Goal: Check status: Check status

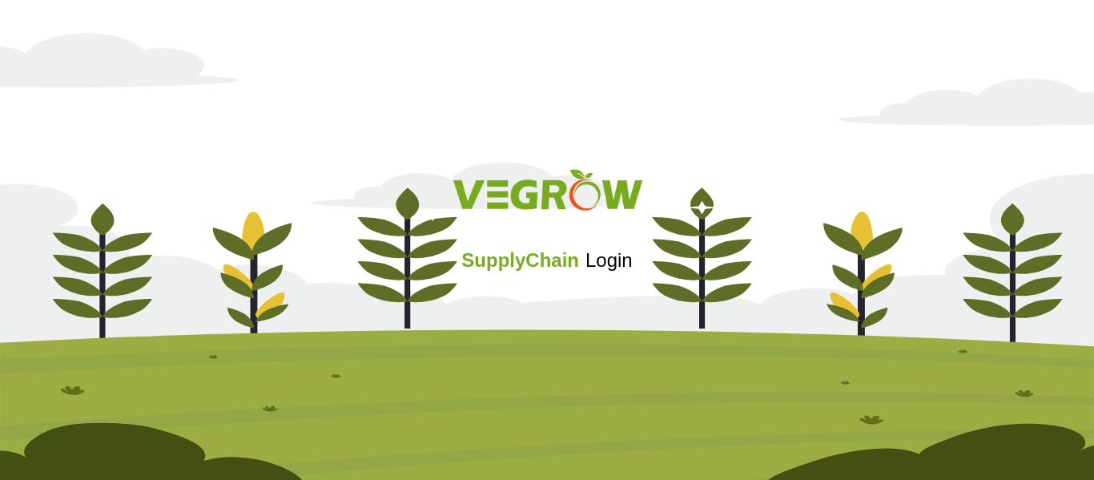
click at [548, 264] on span "SupplyChain" at bounding box center [520, 260] width 118 height 22
click at [588, 265] on span "Login" at bounding box center [608, 260] width 47 height 22
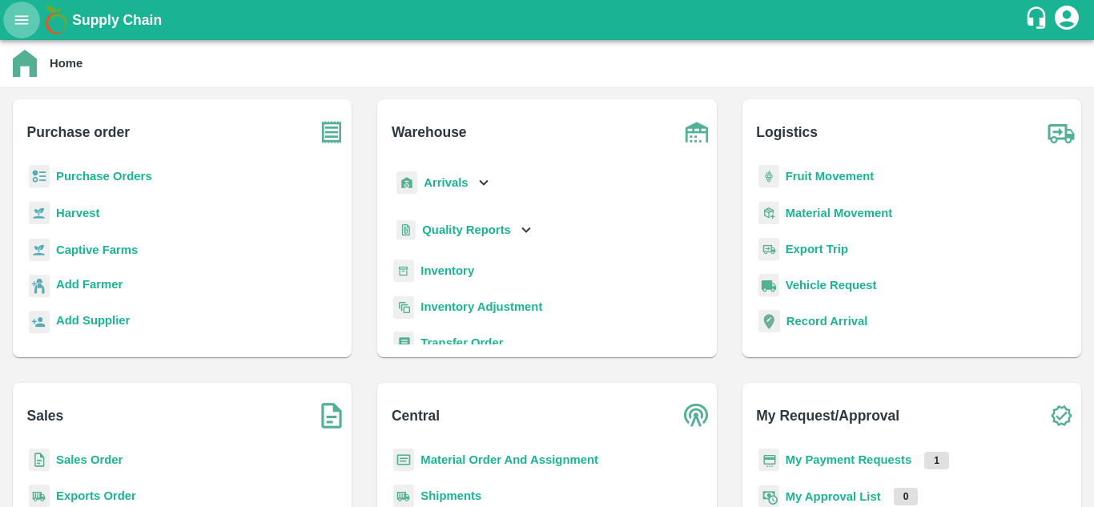
click at [25, 16] on icon "open drawer" at bounding box center [22, 19] width 14 height 9
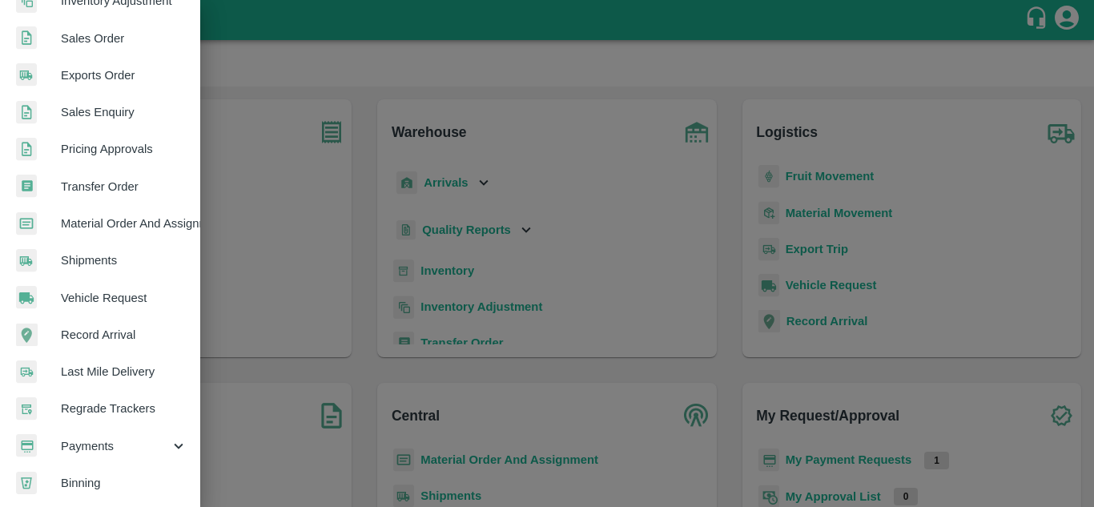
scroll to position [405, 0]
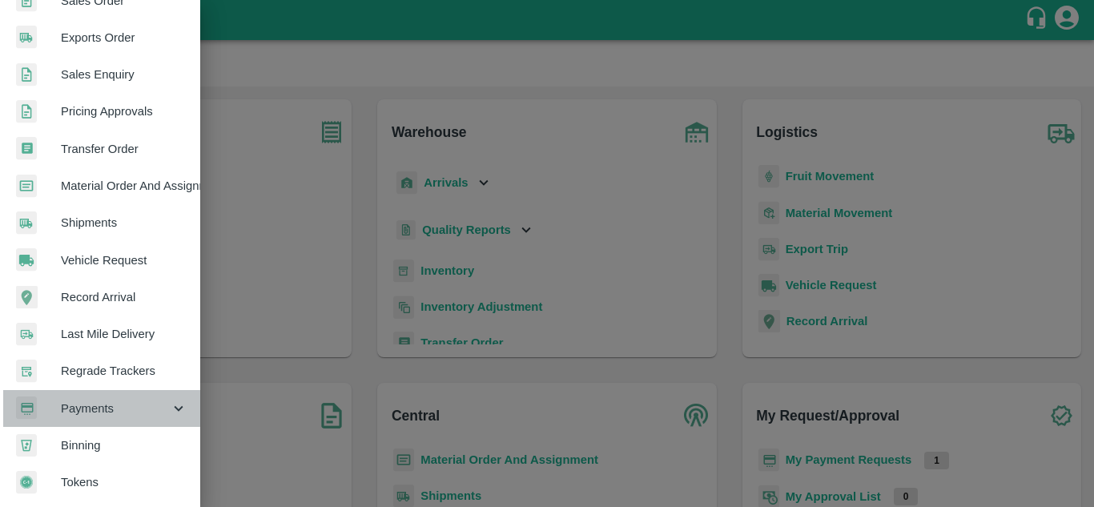
click at [114, 406] on span "Payments" at bounding box center [115, 408] width 109 height 18
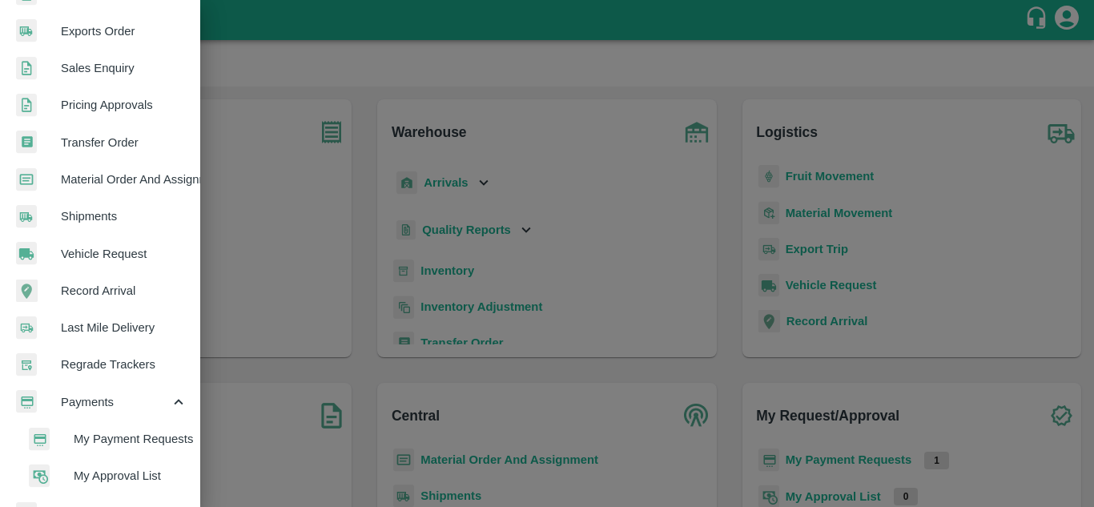
click at [119, 440] on span "My Payment Requests" at bounding box center [131, 439] width 114 height 18
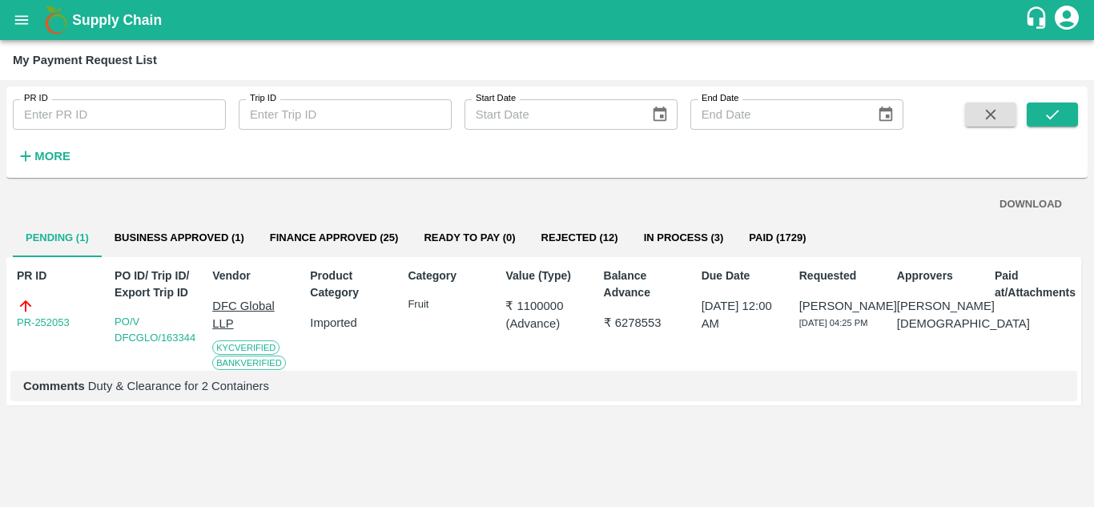
click at [181, 244] on button "Business Approved (1)" at bounding box center [179, 238] width 155 height 38
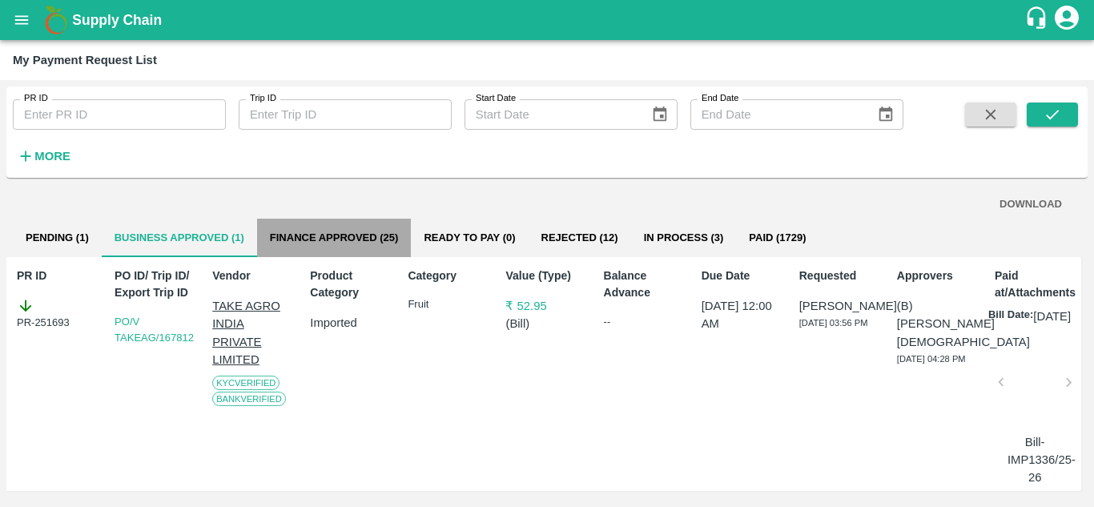
click at [291, 236] on button "Finance Approved (25)" at bounding box center [334, 238] width 155 height 38
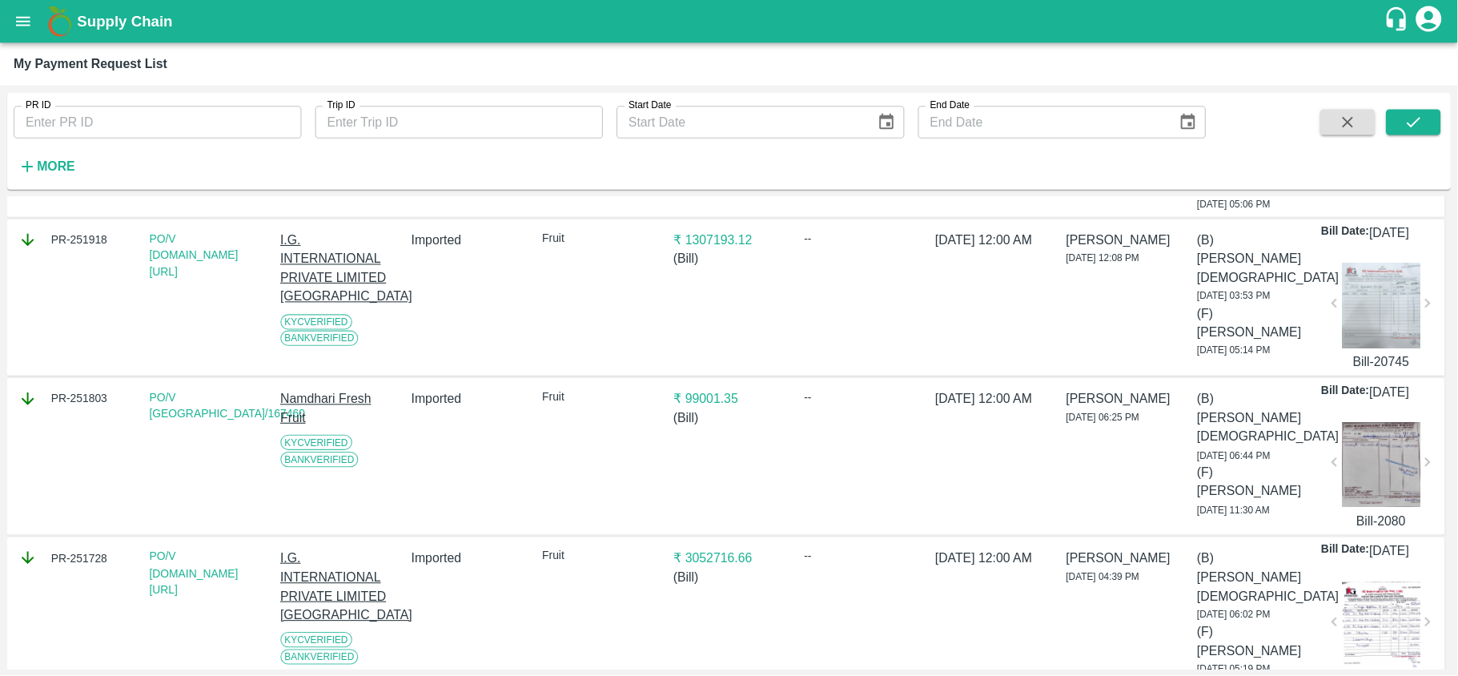
scroll to position [219, 0]
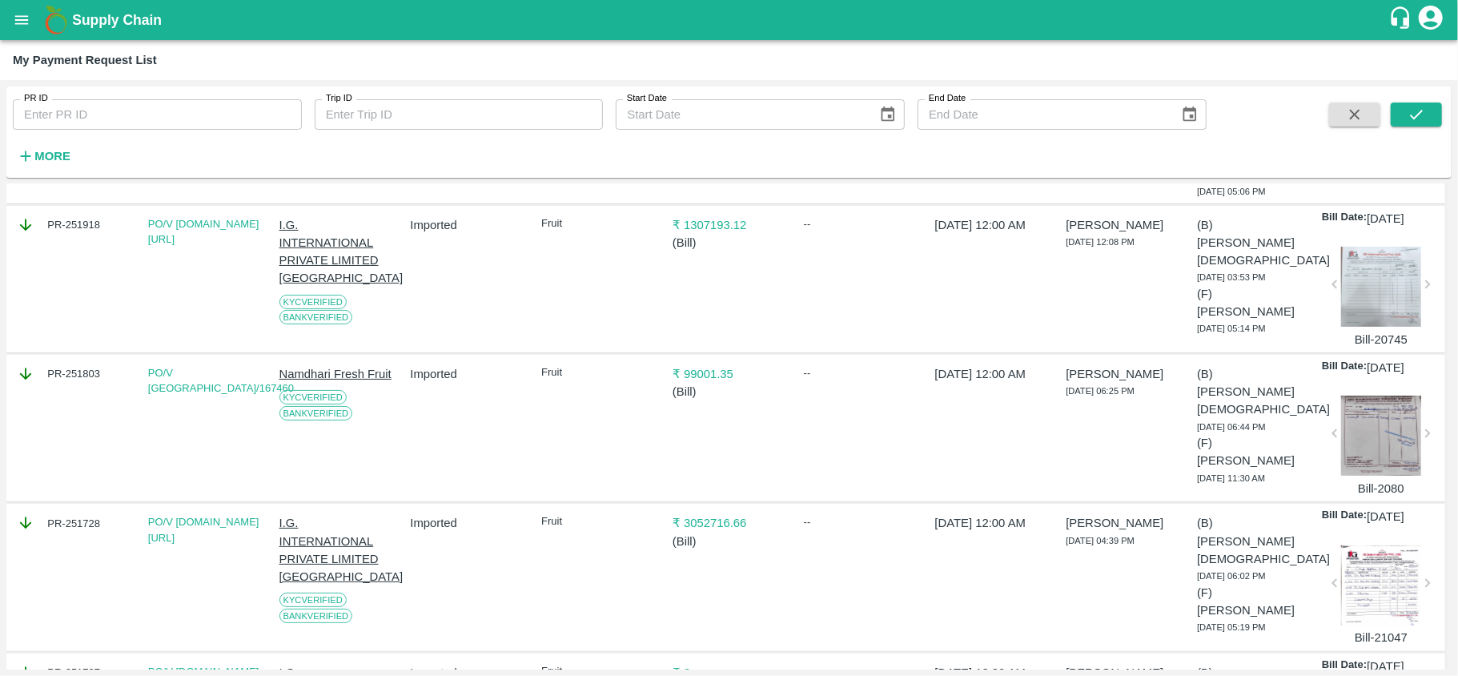
drag, startPoint x: 1076, startPoint y: 0, endPoint x: 594, endPoint y: 411, distance: 633.2
click at [594, 411] on div "Fruit" at bounding box center [594, 428] width 119 height 138
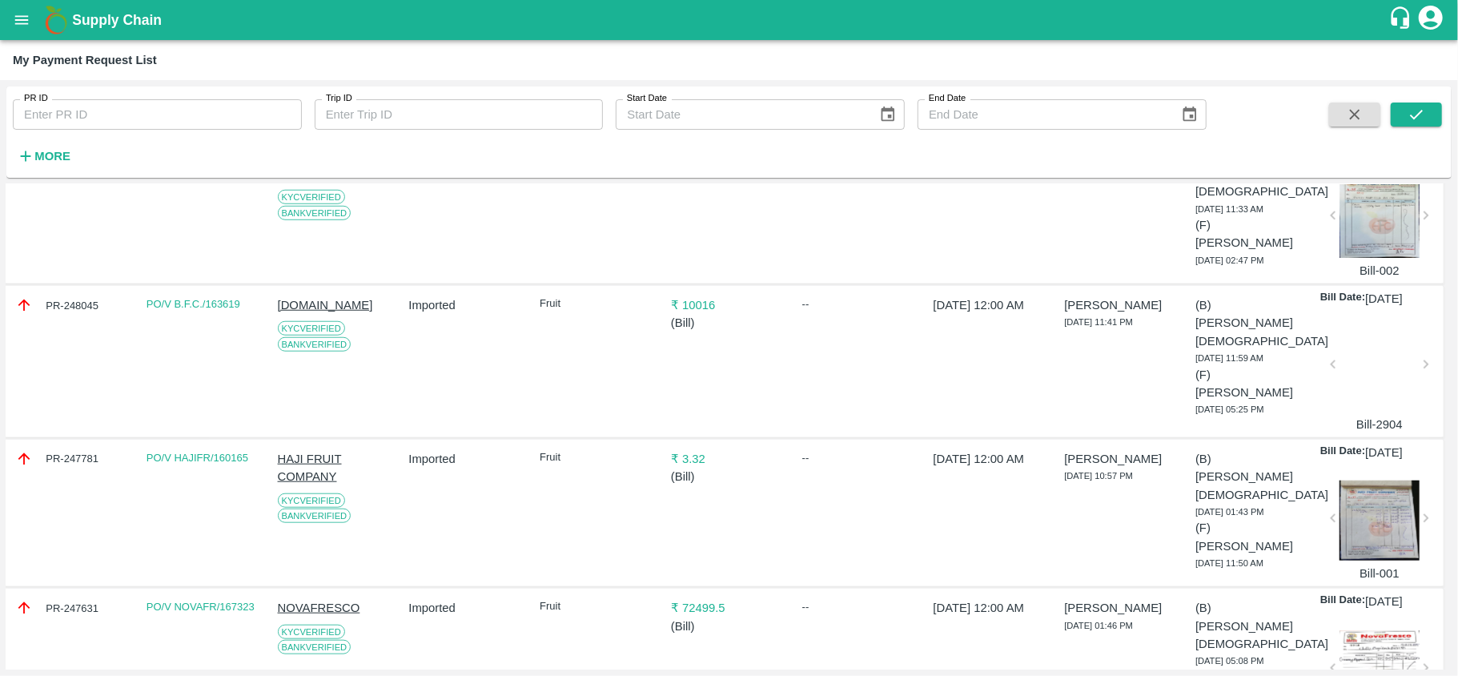
scroll to position [1038, 2]
click at [1093, 479] on div at bounding box center [1379, 520] width 80 height 80
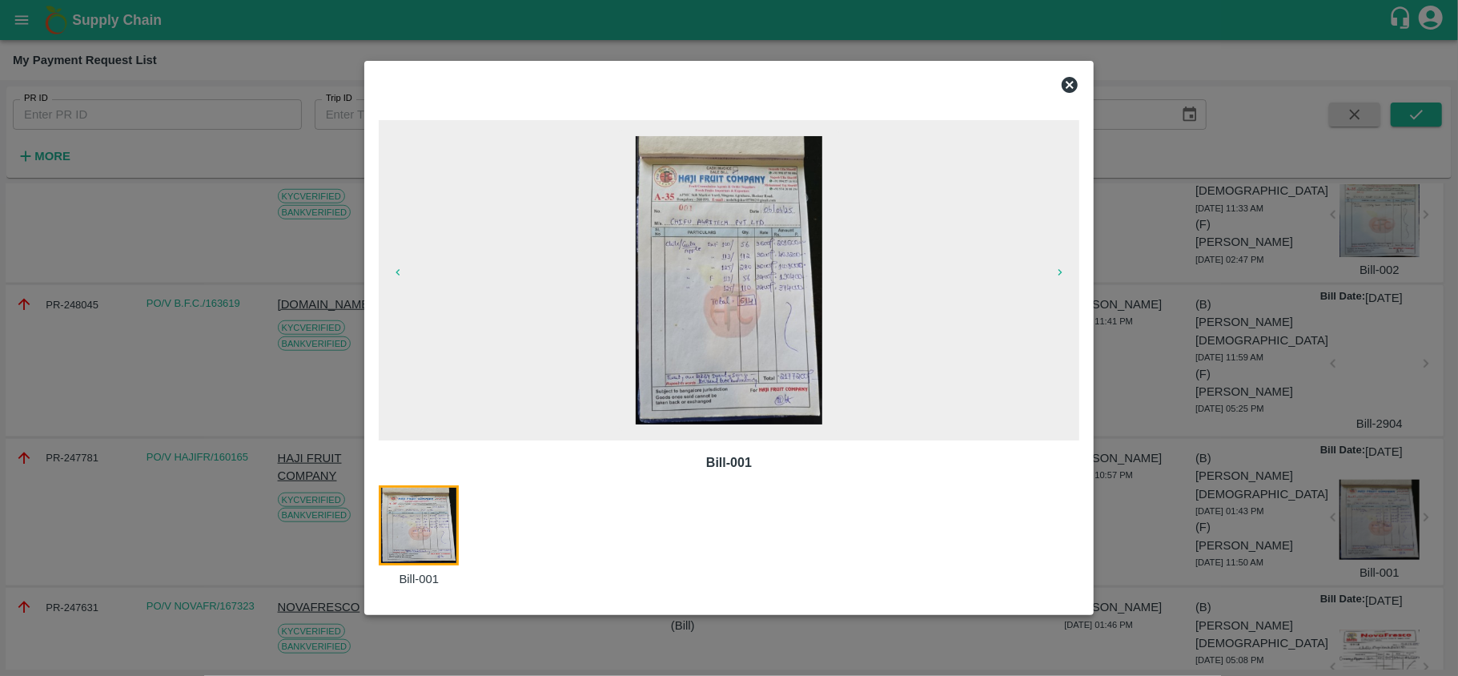
click at [1073, 83] on icon at bounding box center [1070, 85] width 16 height 16
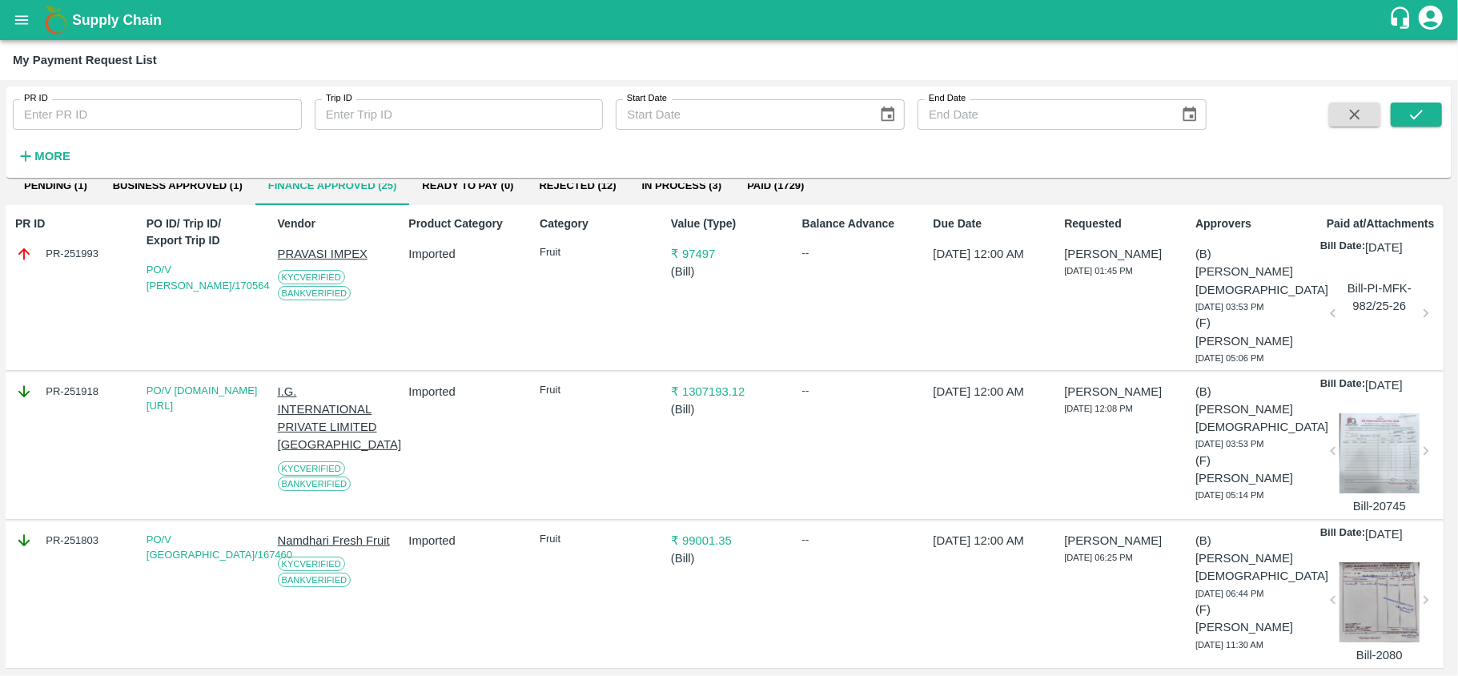
scroll to position [48, 2]
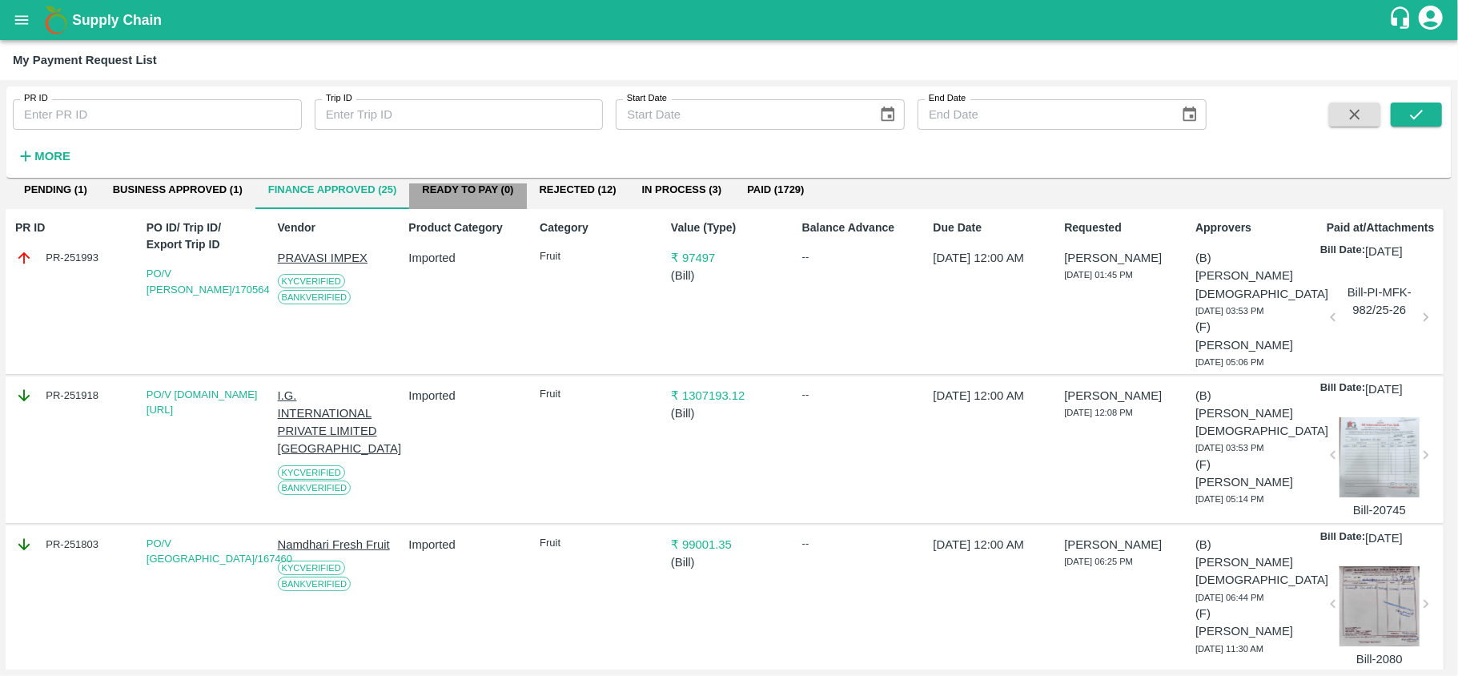
click at [479, 189] on button "Ready To Pay (0)" at bounding box center [467, 190] width 117 height 38
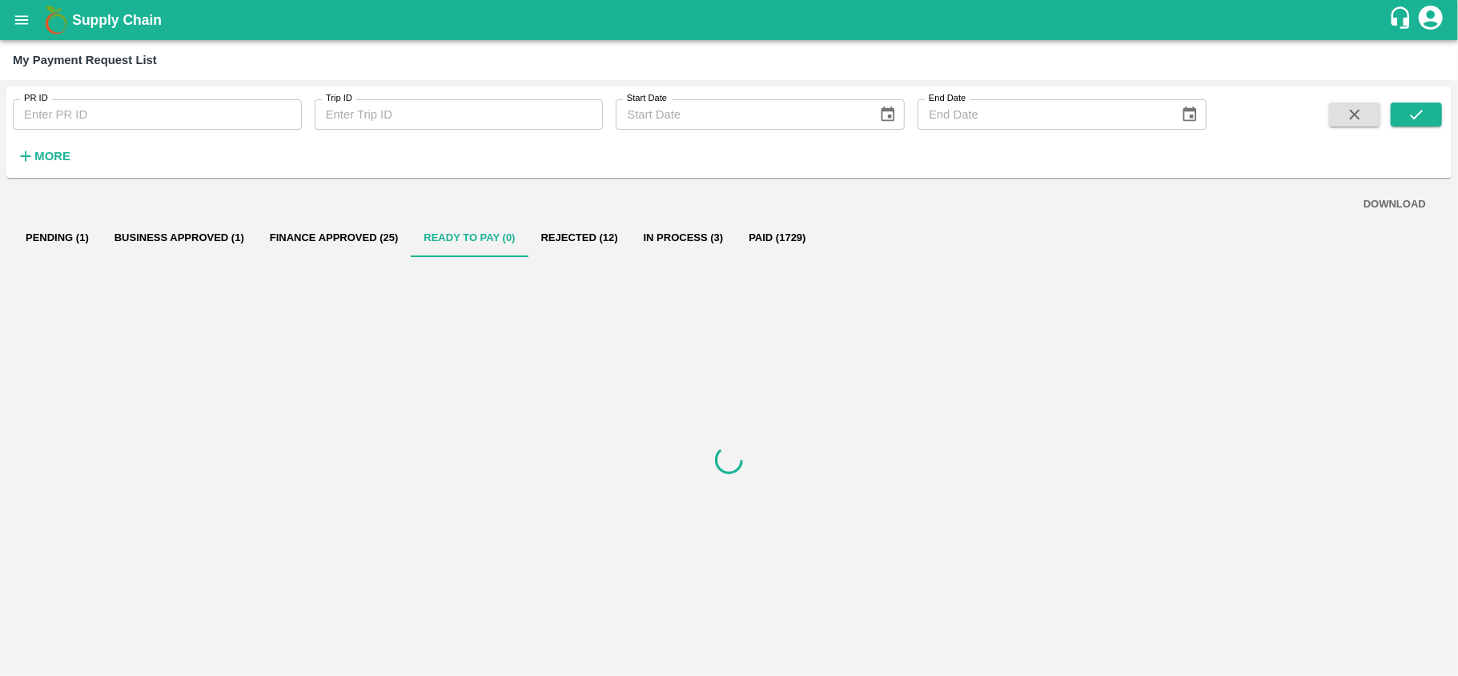
scroll to position [0, 0]
click at [587, 240] on button "Rejected (12)" at bounding box center [579, 238] width 102 height 38
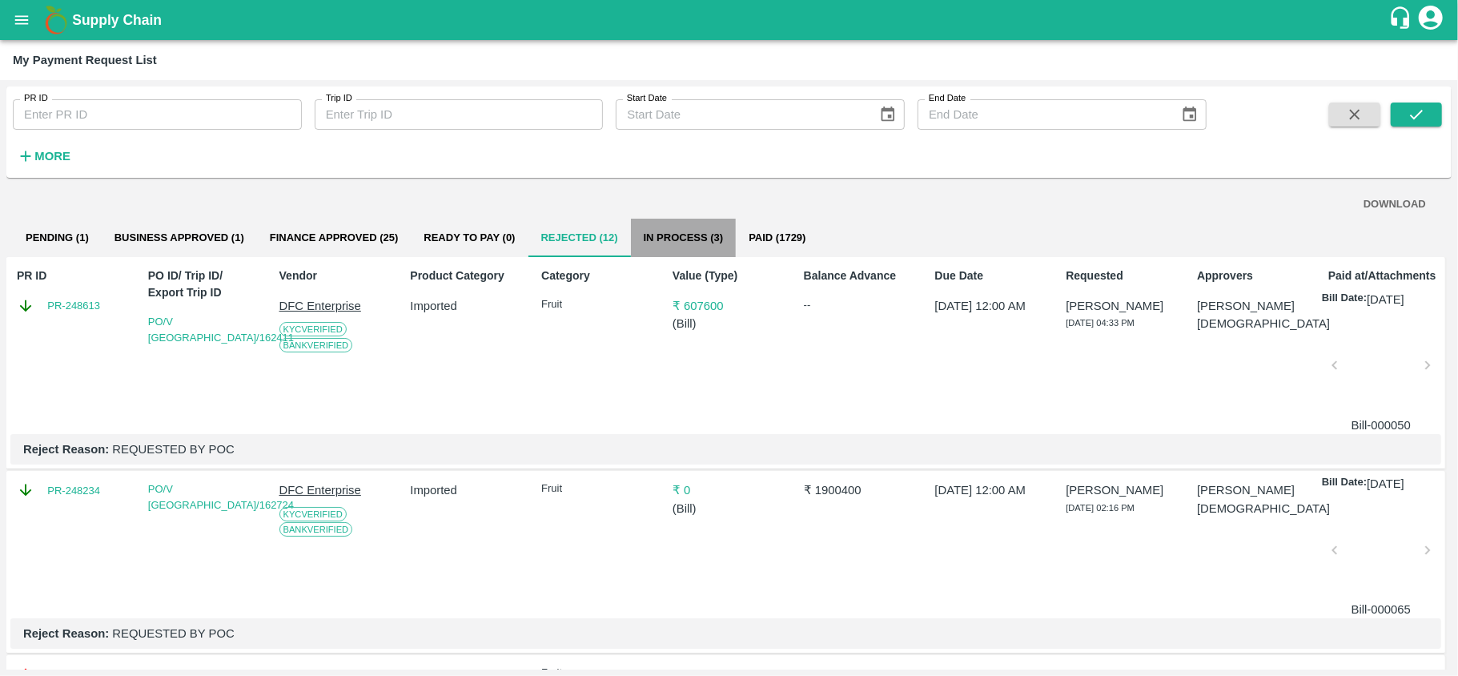
click at [670, 228] on button "In Process (3)" at bounding box center [684, 238] width 106 height 38
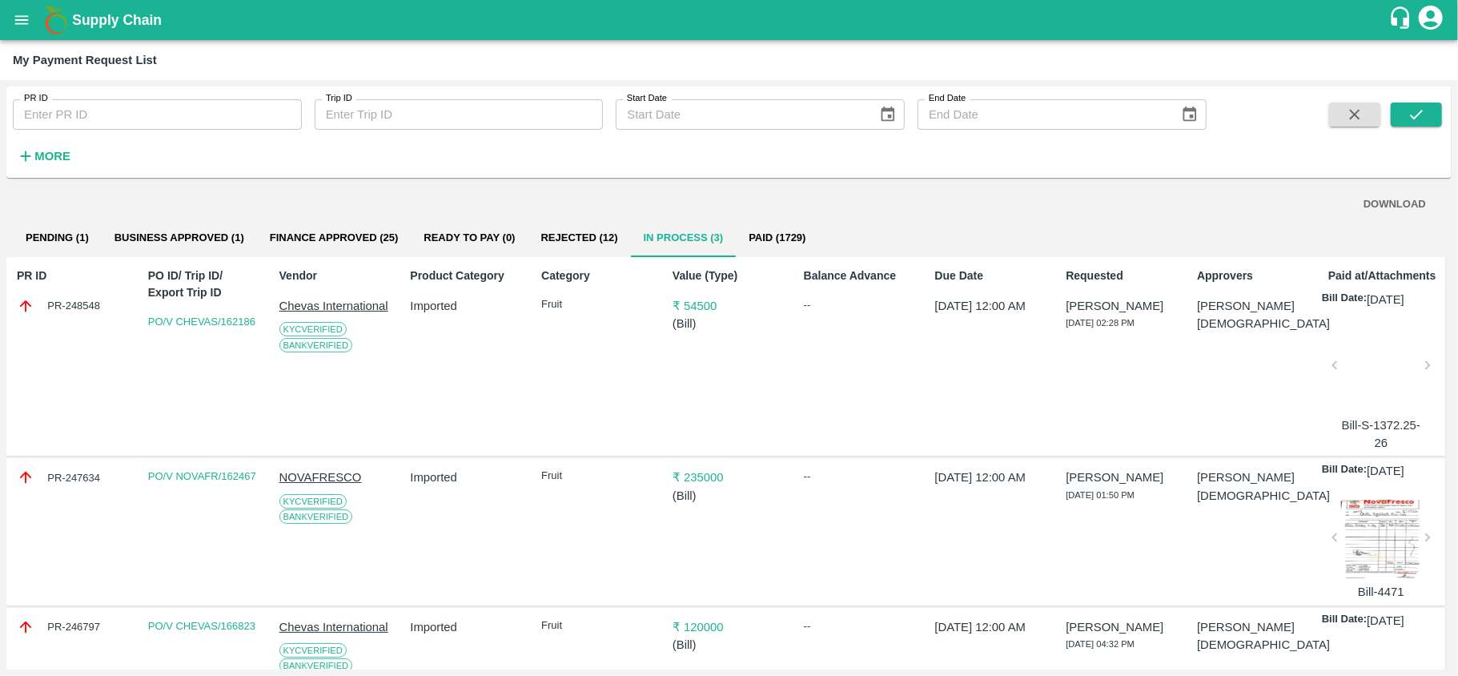
click at [753, 234] on button "Paid (1729)" at bounding box center [777, 238] width 82 height 38
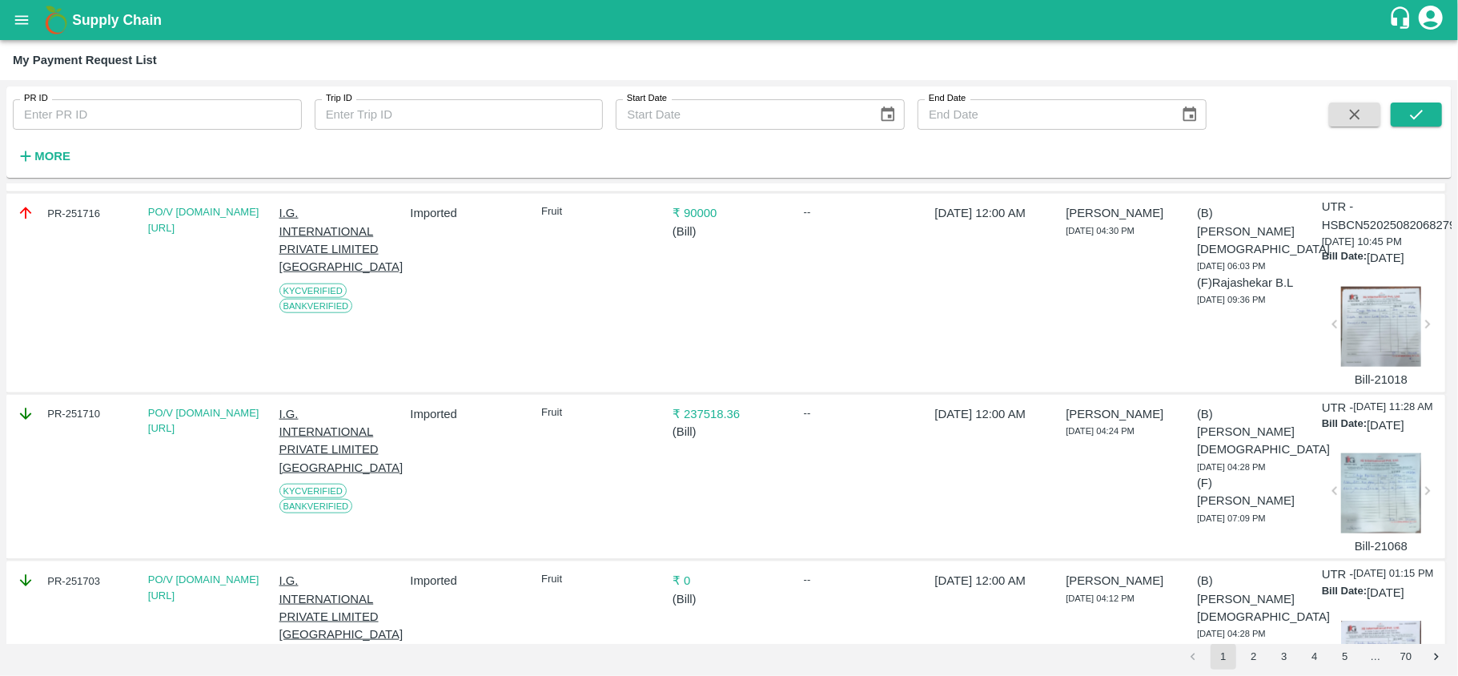
scroll to position [1318, 0]
click at [1093, 479] on div at bounding box center [1381, 492] width 80 height 80
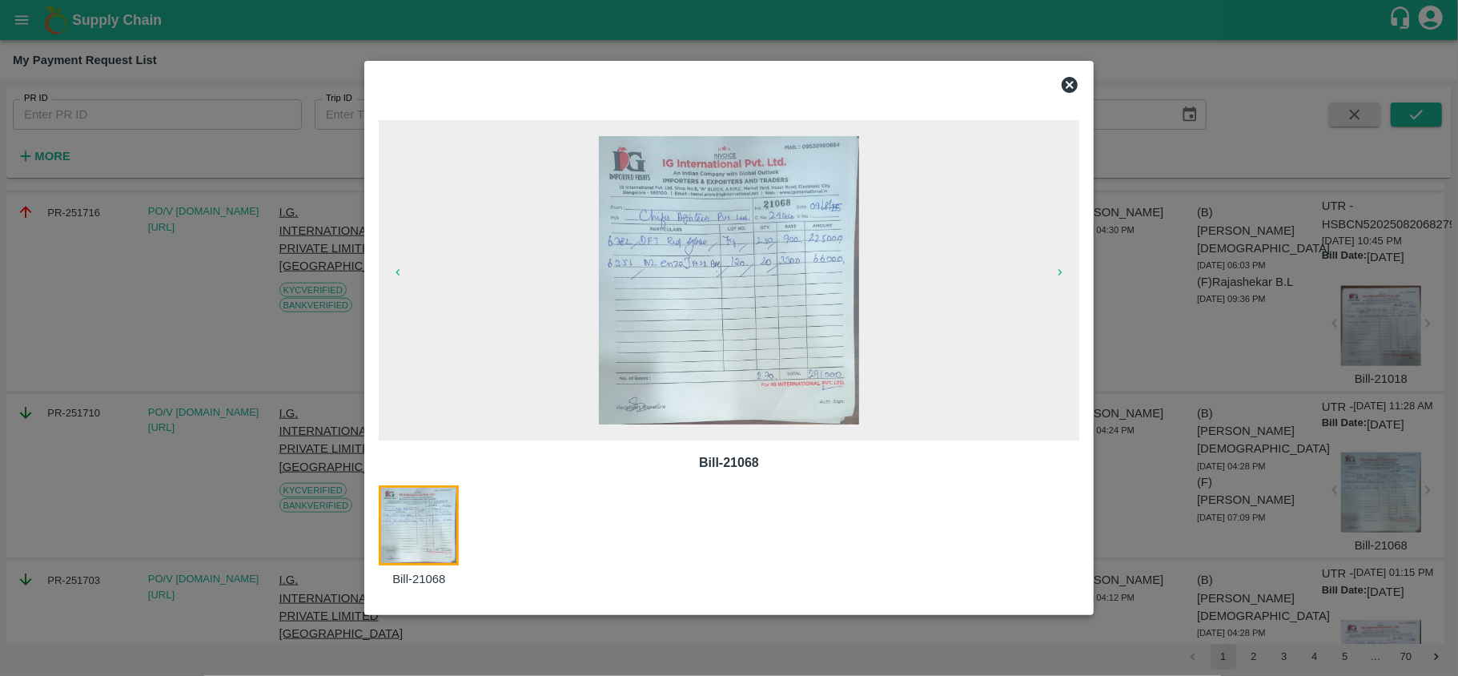
click at [1074, 90] on icon at bounding box center [1070, 85] width 16 height 16
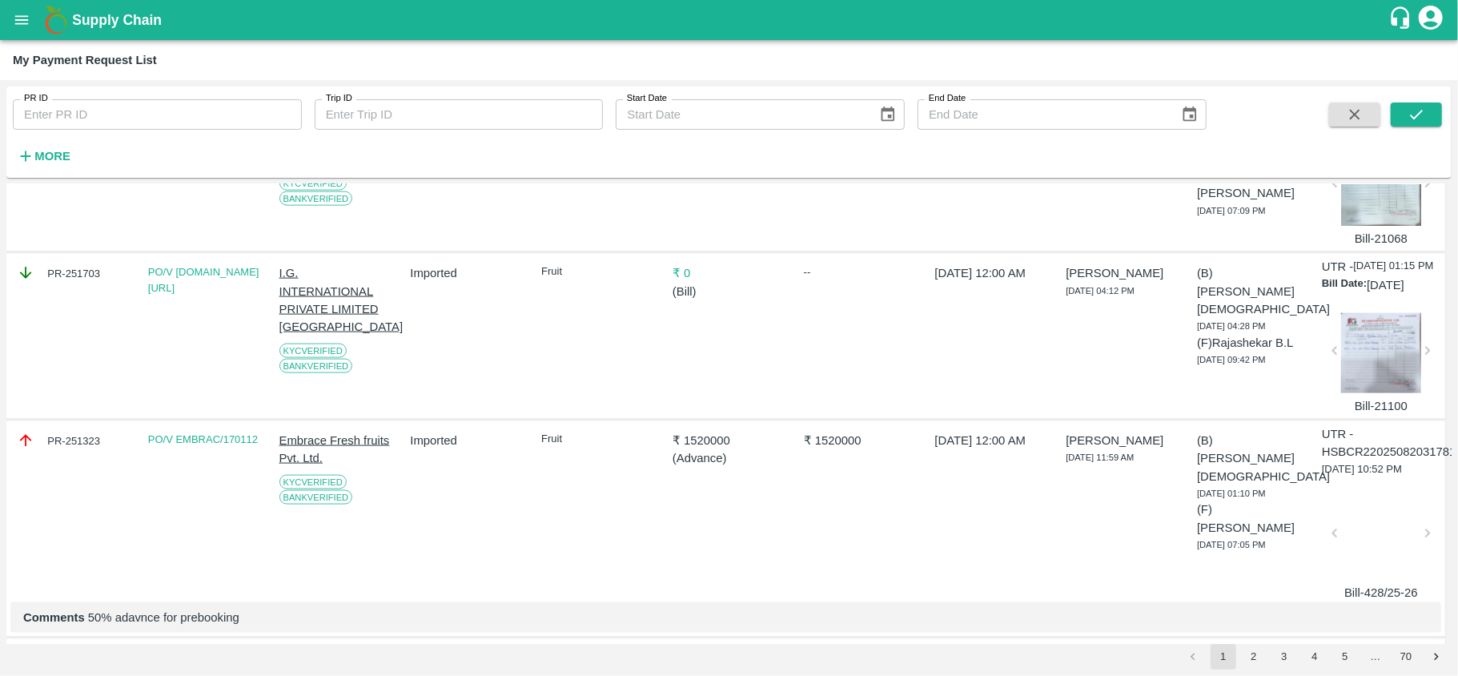
scroll to position [1624, 1]
click at [1093, 393] on div at bounding box center [1380, 353] width 80 height 80
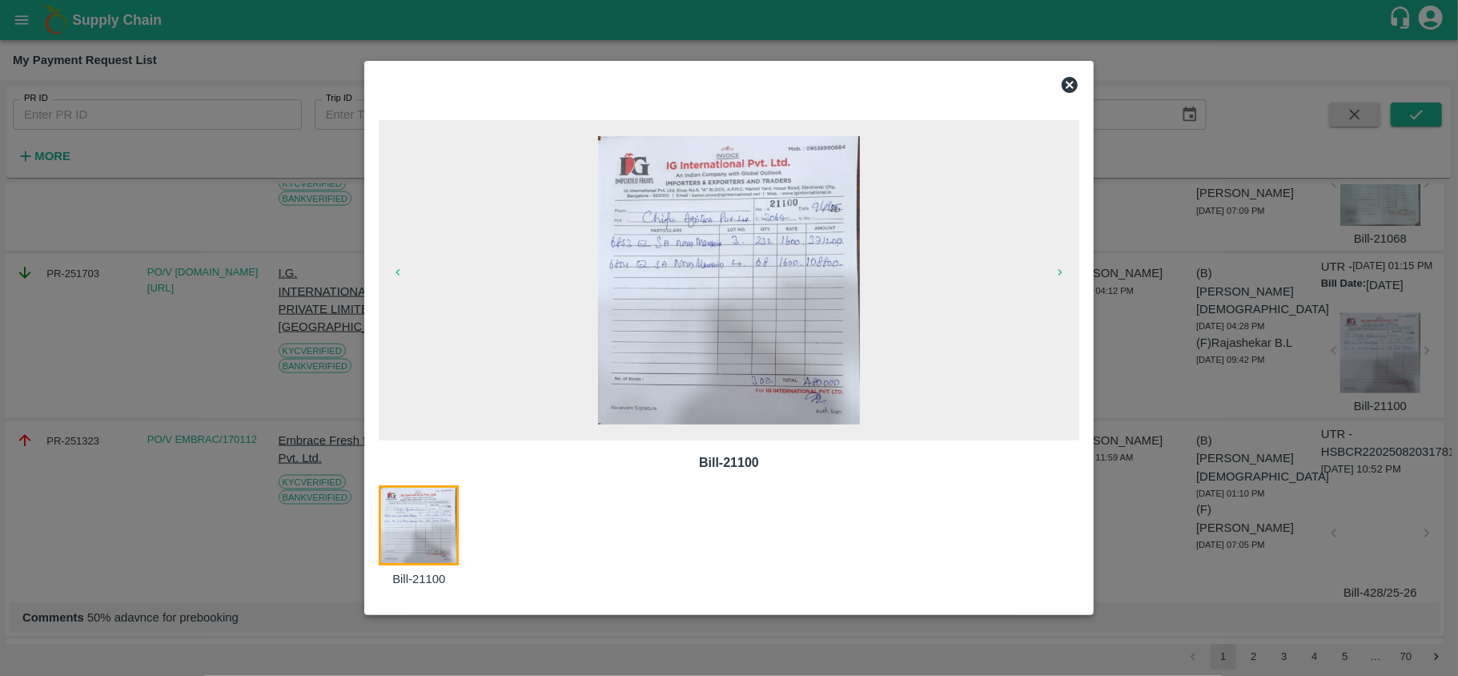
click at [1065, 82] on icon at bounding box center [1070, 85] width 16 height 16
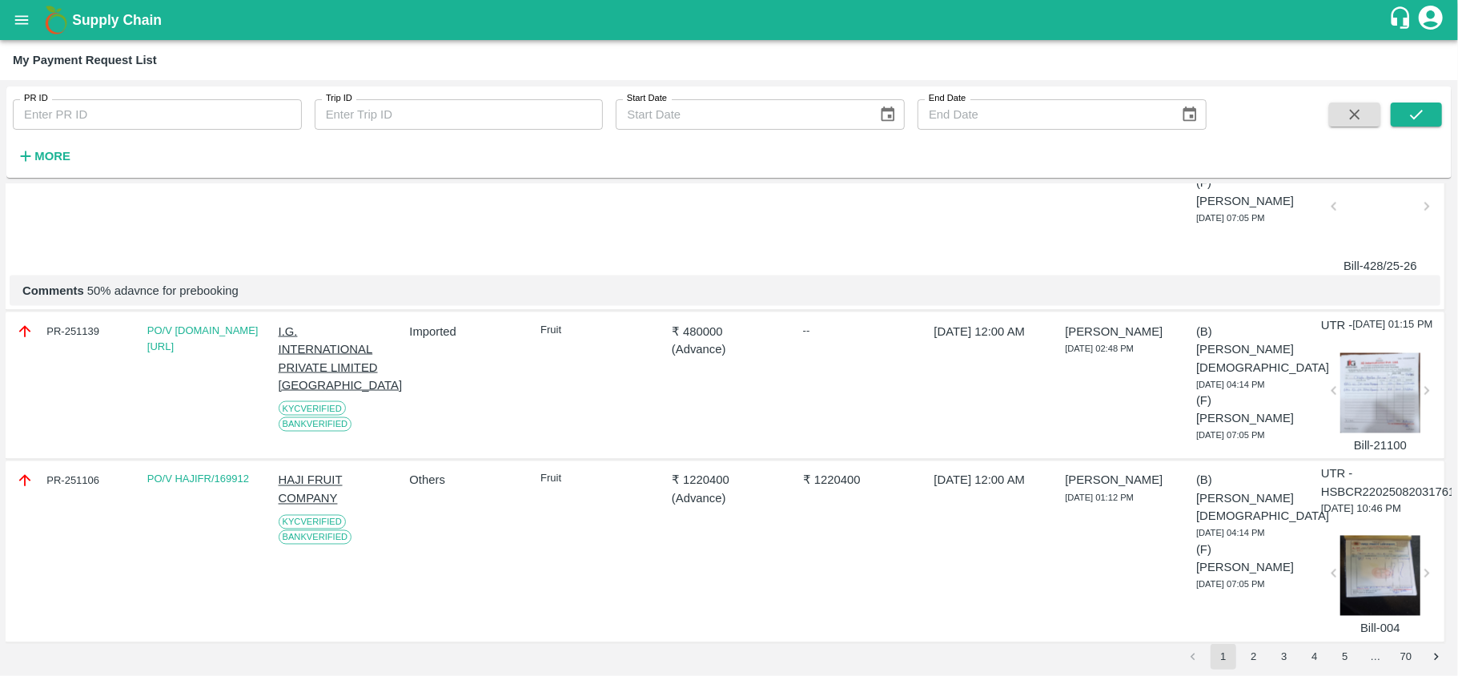
scroll to position [1954, 1]
click at [1093, 430] on div at bounding box center [1380, 390] width 80 height 80
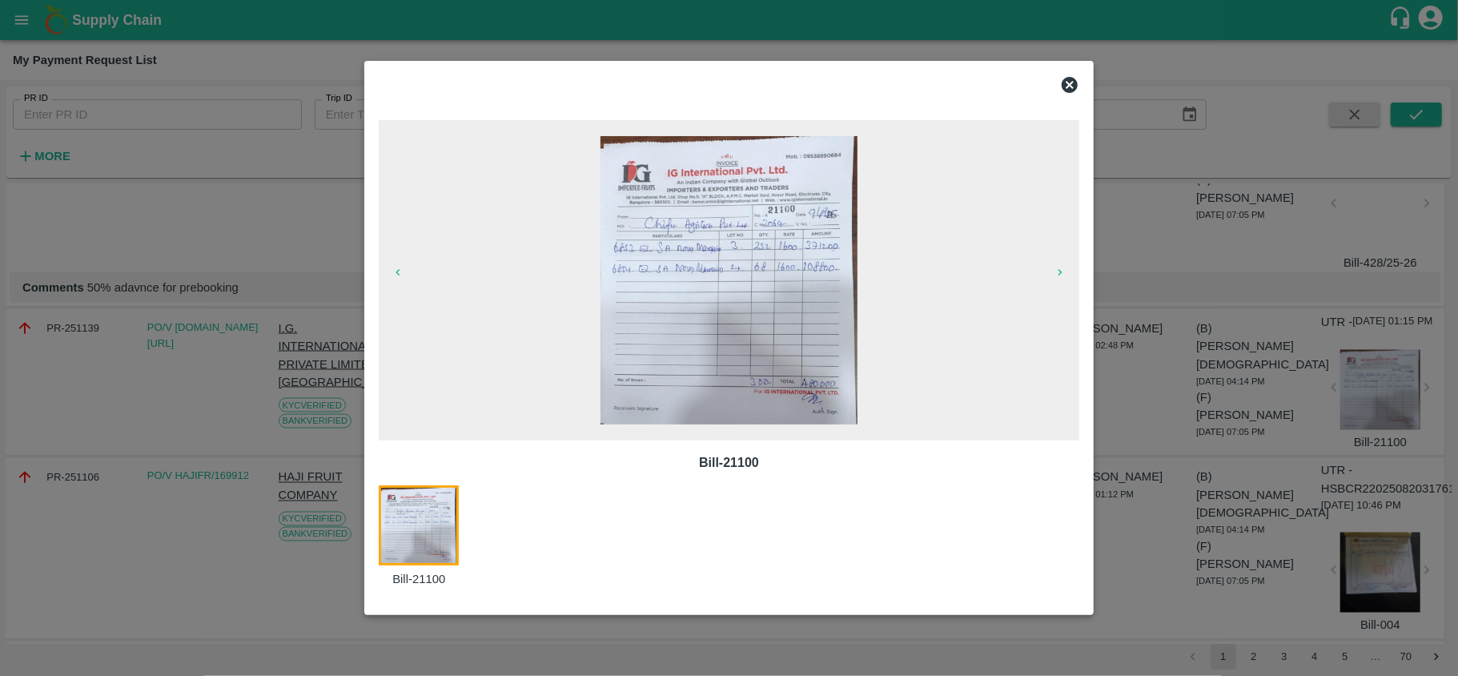
click at [1068, 78] on icon at bounding box center [1070, 85] width 16 height 16
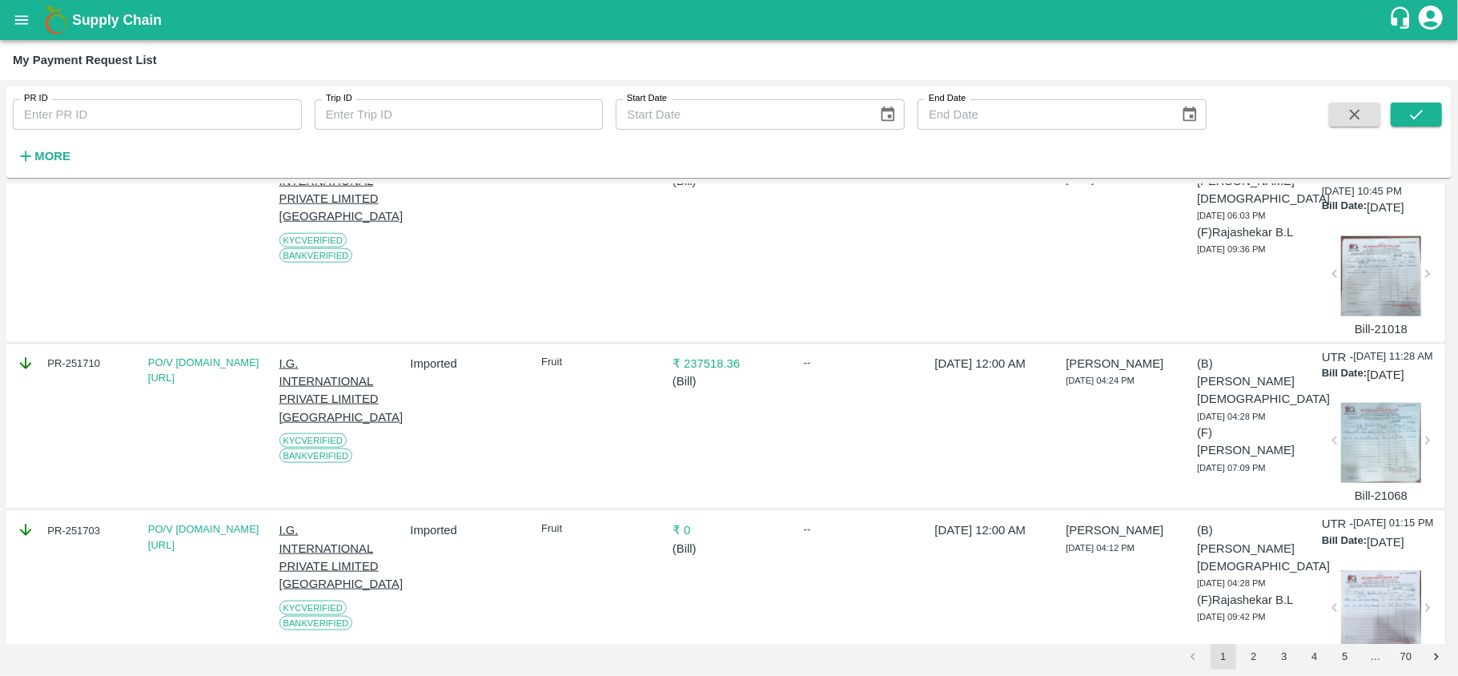
scroll to position [1366, 0]
drag, startPoint x: 244, startPoint y: 413, endPoint x: 206, endPoint y: 414, distance: 38.4
click at [206, 387] on div "PO/V [DOMAIN_NAME][URL]" at bounding box center [204, 371] width 113 height 31
copy link "168563"
click at [1093, 479] on div at bounding box center [1381, 444] width 80 height 80
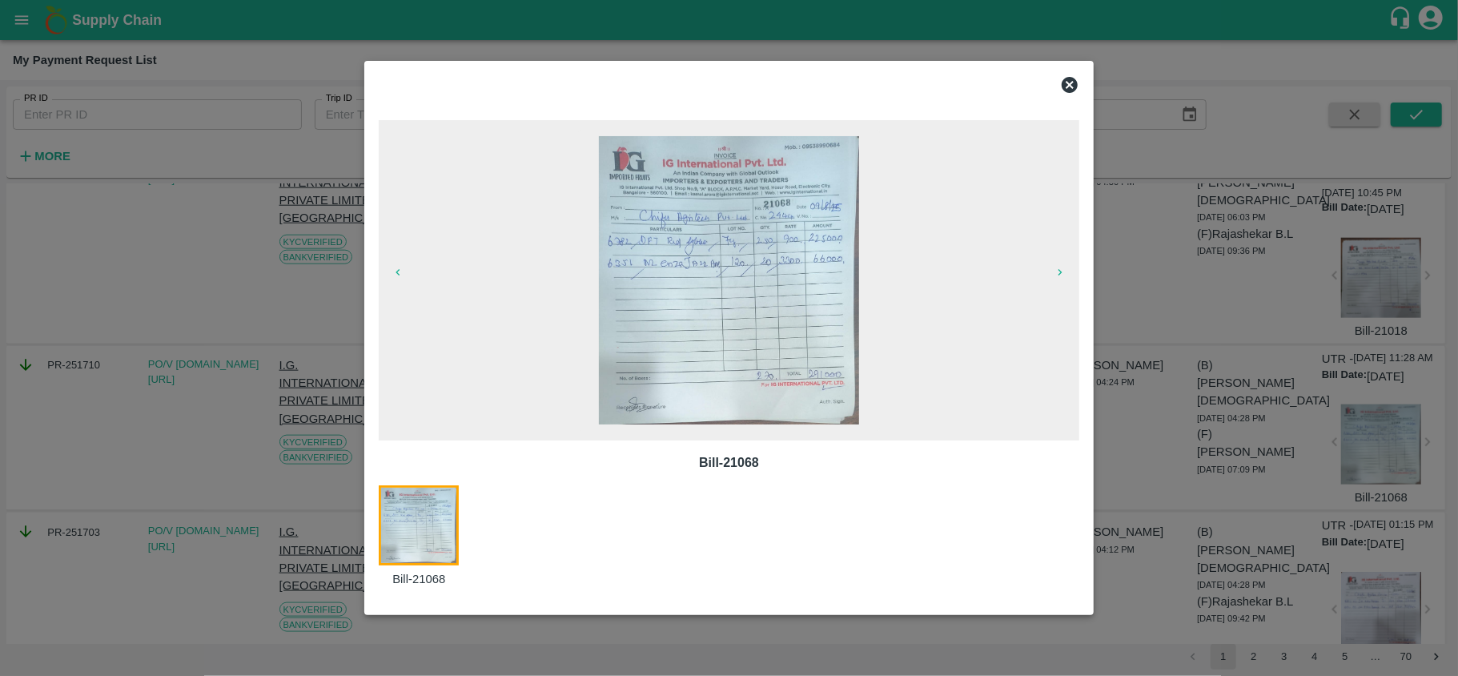
click at [1068, 81] on icon at bounding box center [1070, 85] width 16 height 16
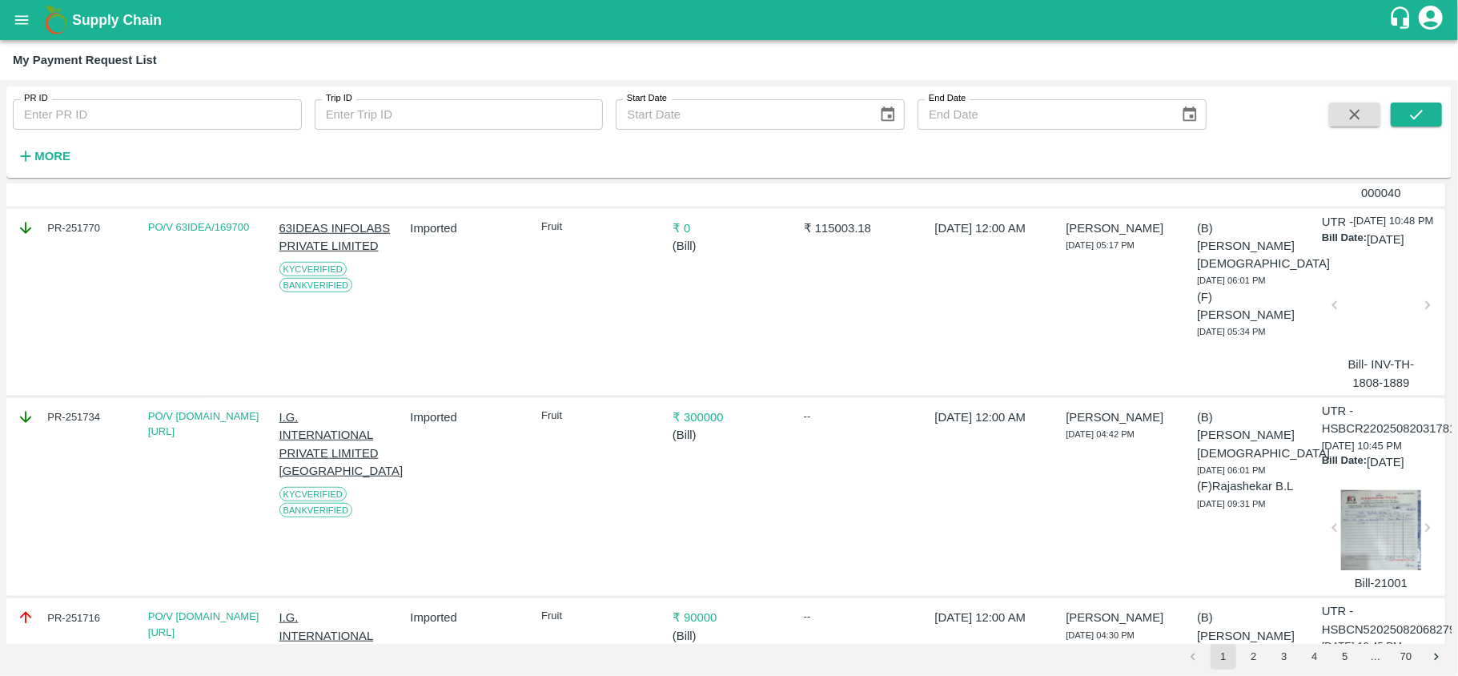
scroll to position [839, 0]
